Goal: Task Accomplishment & Management: Use online tool/utility

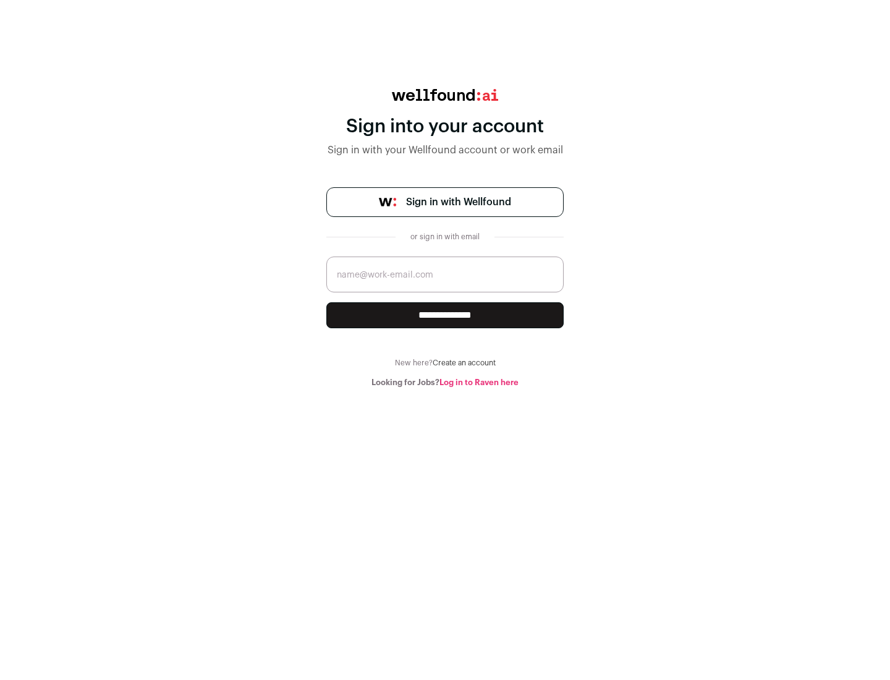
click at [458, 202] on span "Sign in with Wellfound" at bounding box center [458, 202] width 105 height 15
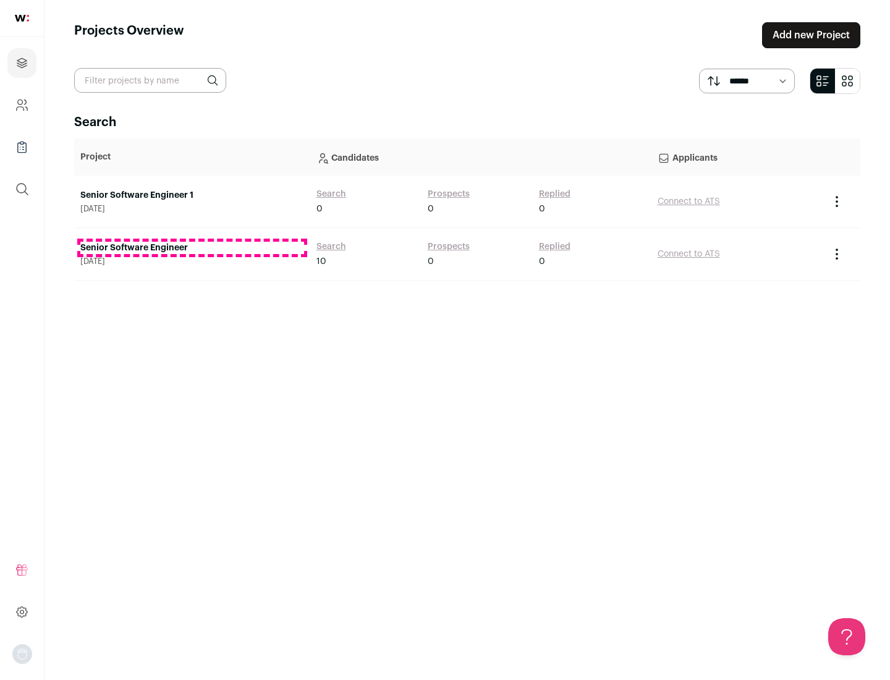
click at [192, 248] on link "Senior Software Engineer" at bounding box center [192, 248] width 224 height 12
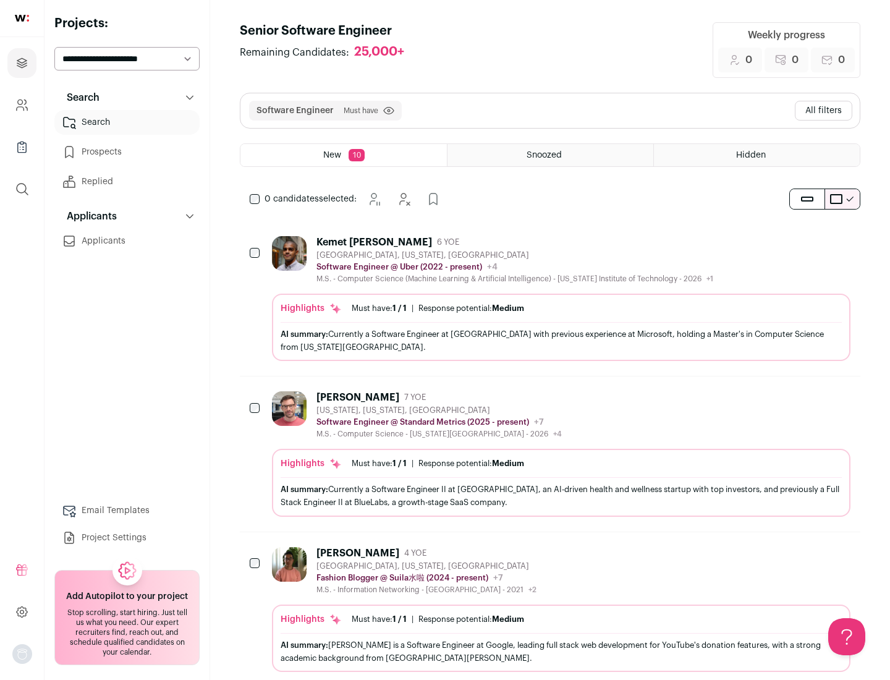
click at [550, 299] on div "Highlights Must have: 1 / 1 How many must haves have been fulfilled? | Response…" at bounding box center [561, 327] width 579 height 67
